Goal: Transaction & Acquisition: Purchase product/service

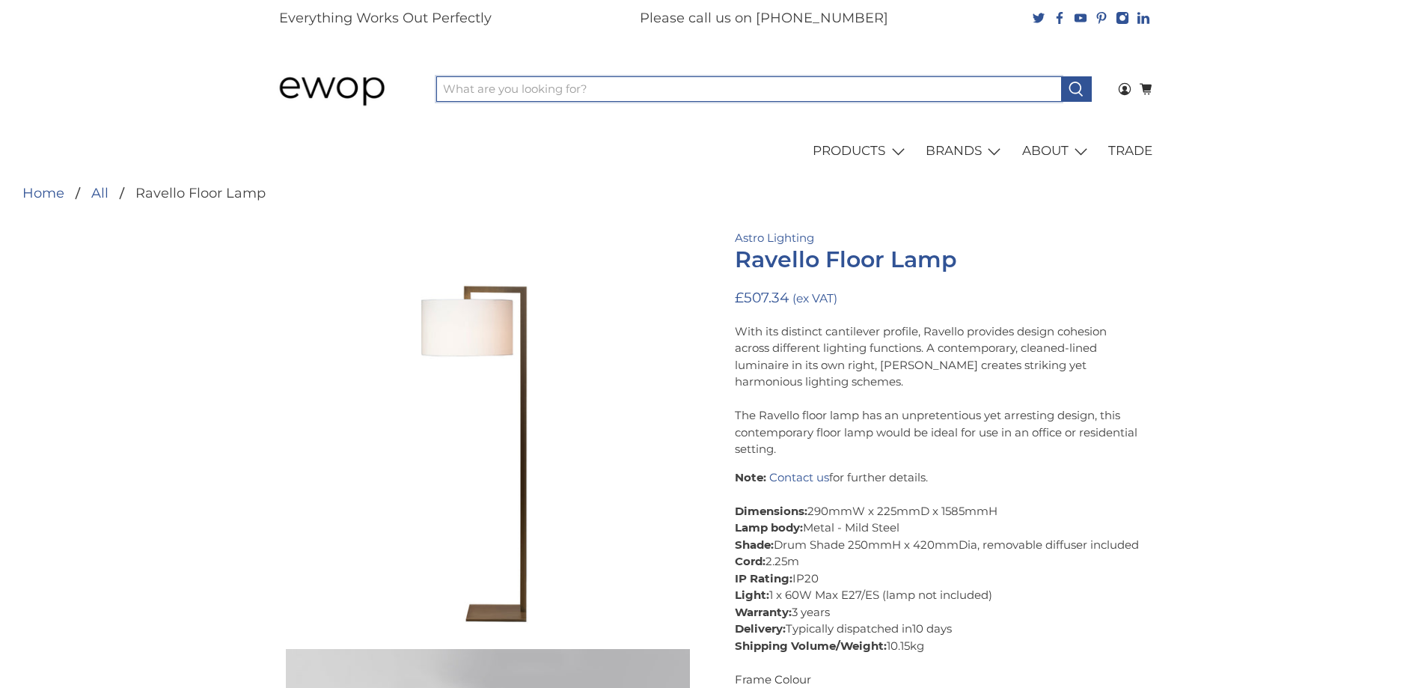
click at [519, 91] on input "What are you looking for?" at bounding box center [749, 88] width 626 height 25
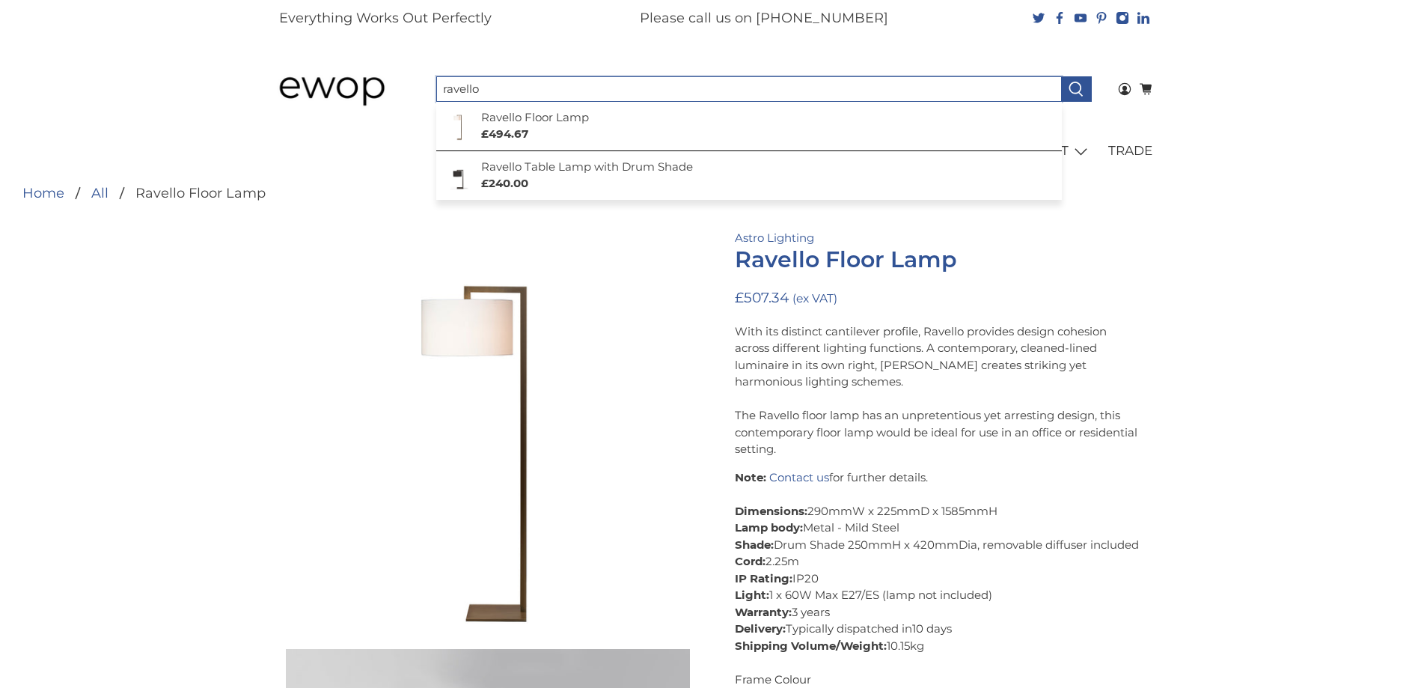
type input "ravello"
click at [1061, 76] on button at bounding box center [1076, 88] width 31 height 25
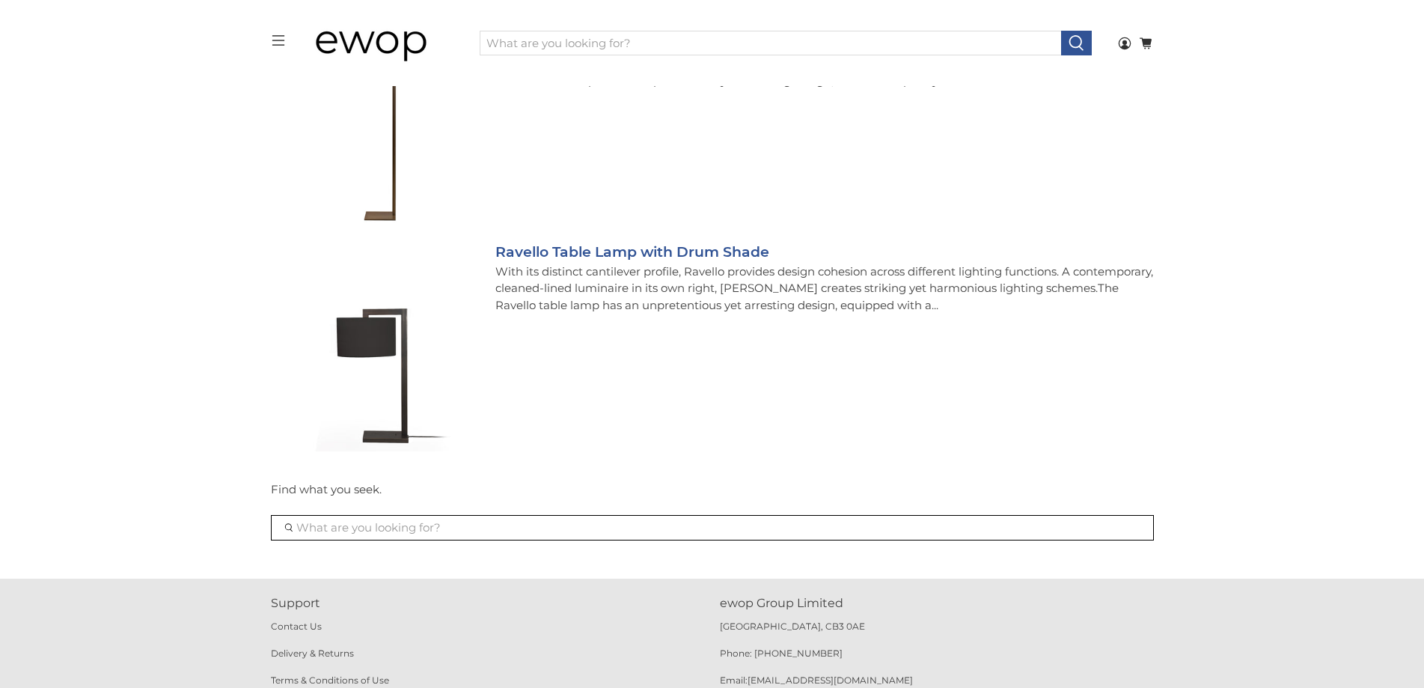
scroll to position [412, 0]
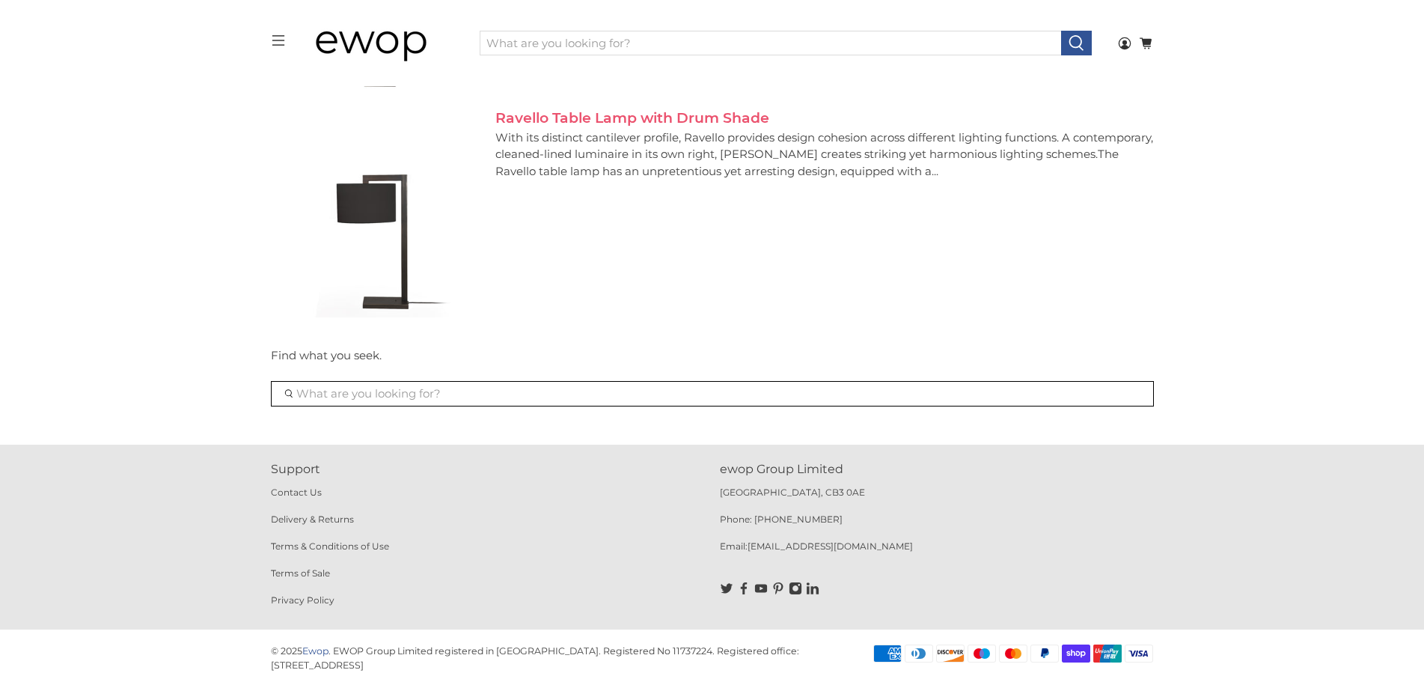
click at [531, 118] on link "Ravello Table Lamp with Drum Shade" at bounding box center [633, 117] width 274 height 17
